Goal: Use online tool/utility

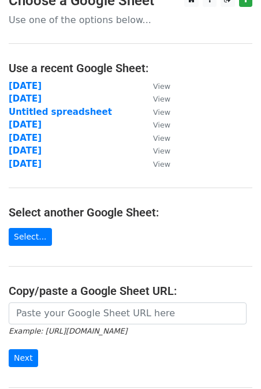
scroll to position [102, 0]
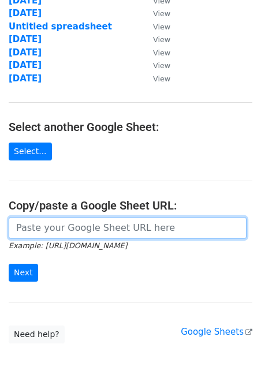
click at [29, 231] on input "url" at bounding box center [128, 228] width 238 height 22
paste input "[URL][DOMAIN_NAME]"
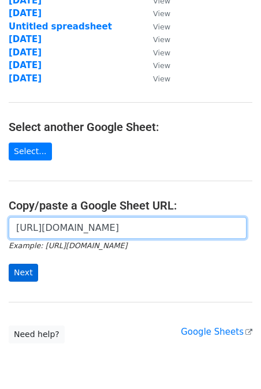
type input "[URL][DOMAIN_NAME]"
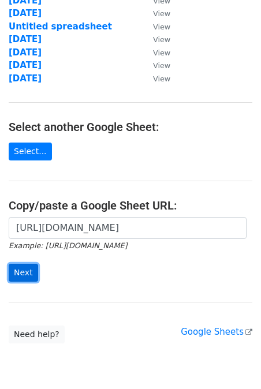
click at [28, 270] on input "Next" at bounding box center [23, 273] width 29 height 18
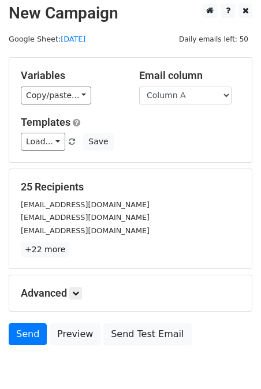
scroll to position [58, 0]
